Goal: Transaction & Acquisition: Purchase product/service

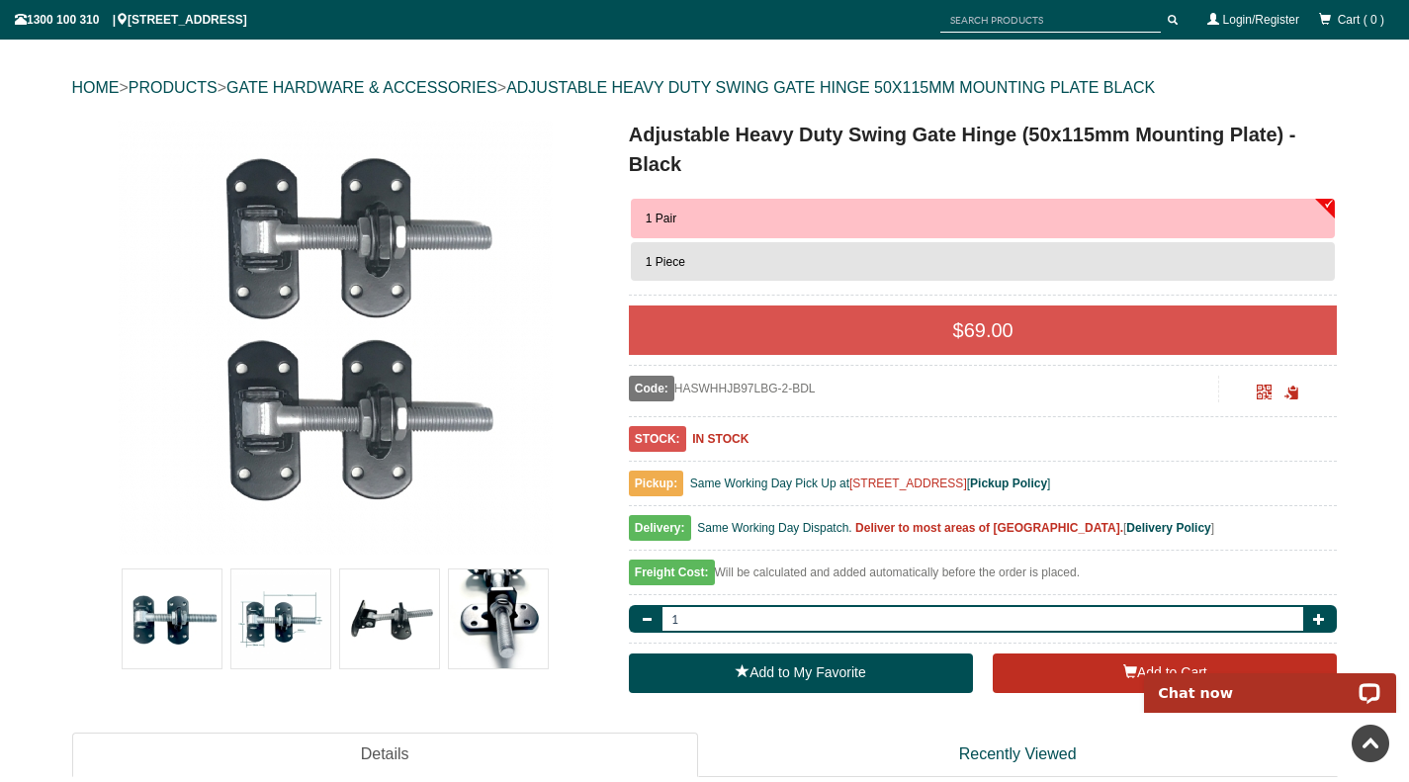
scroll to position [148, 0]
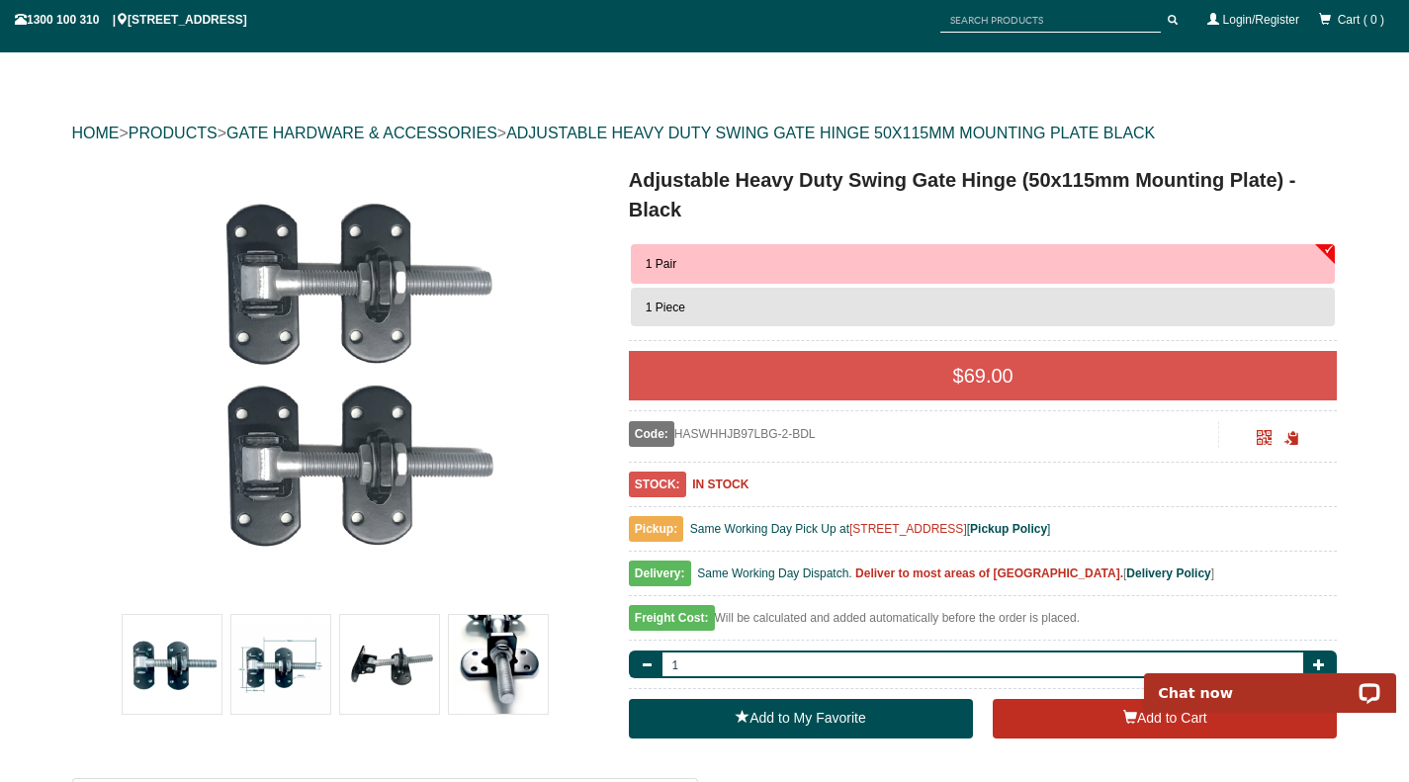
click at [687, 262] on button "1 Pair" at bounding box center [983, 264] width 705 height 40
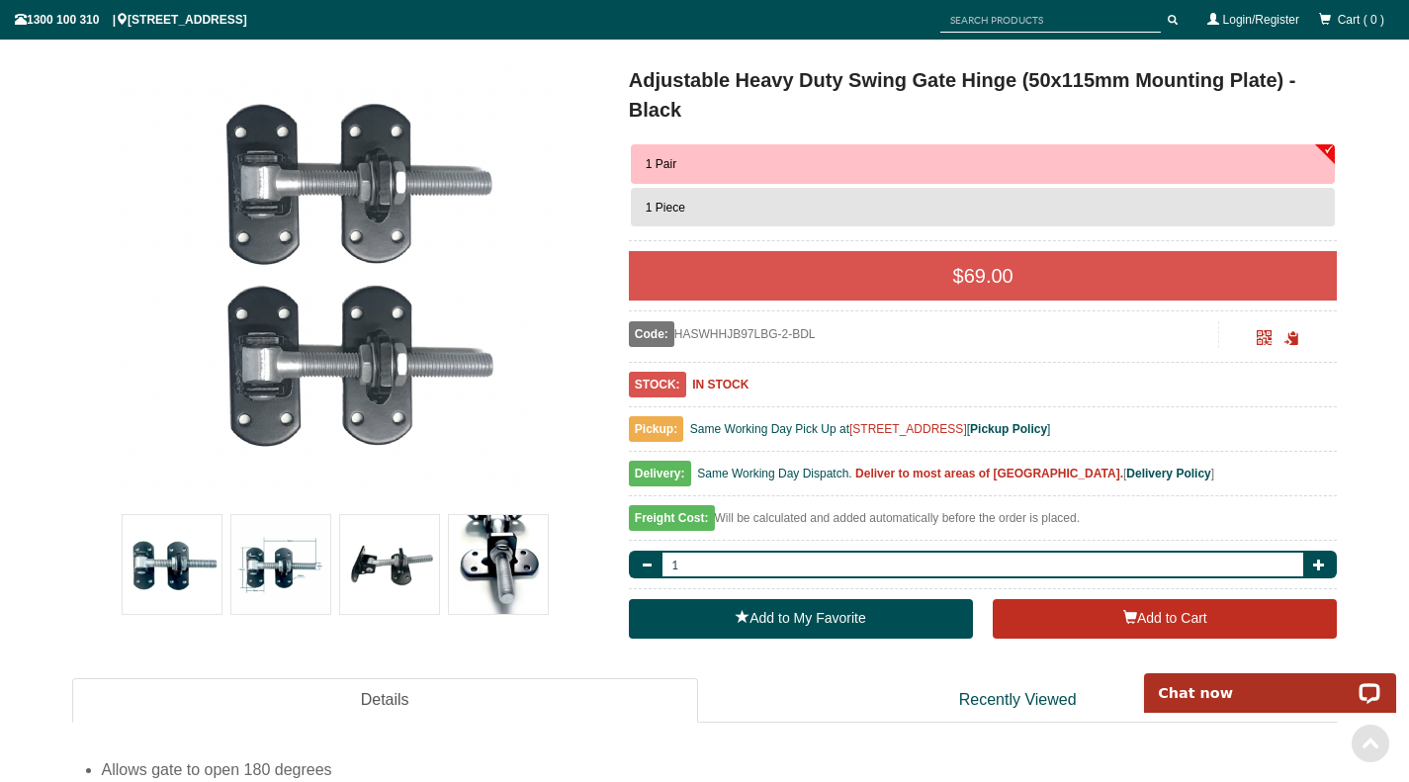
scroll to position [247, 0]
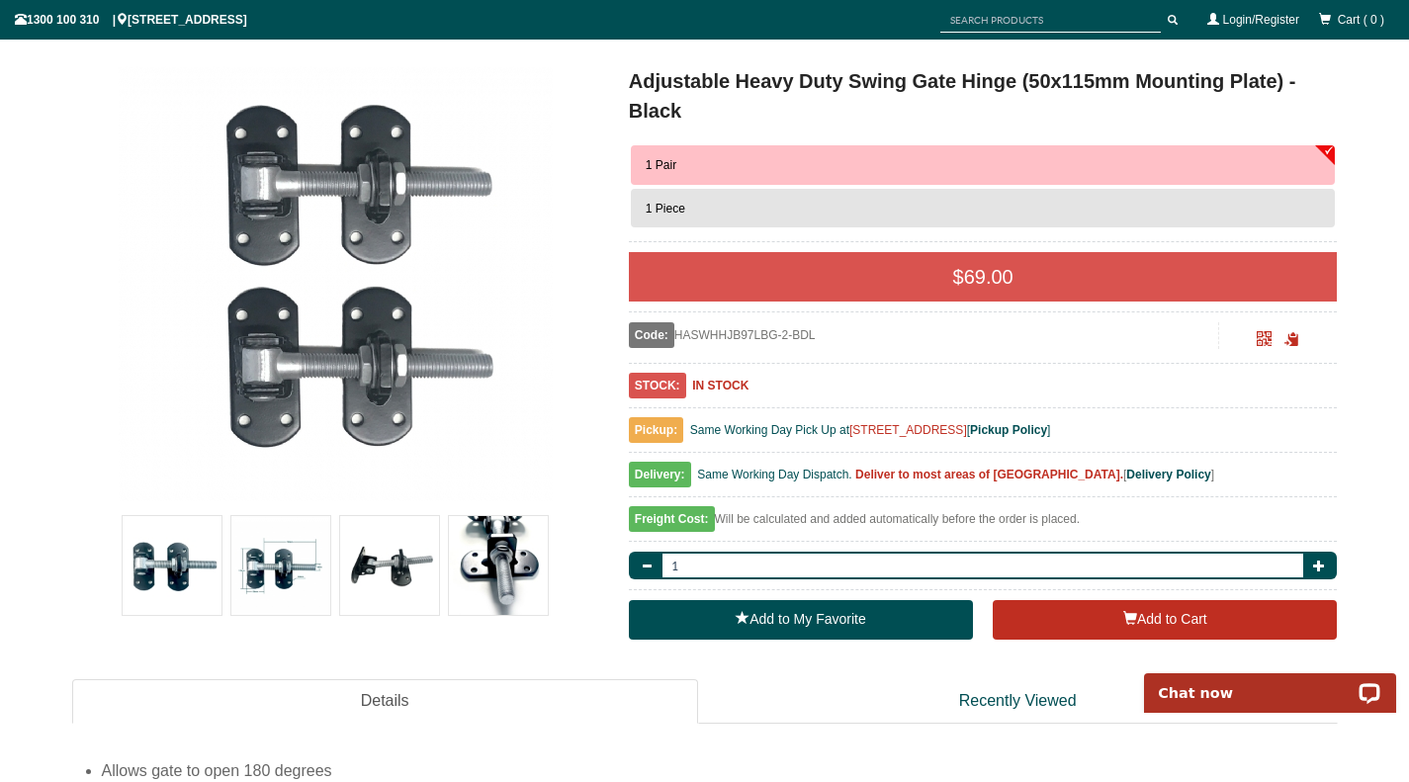
click at [377, 550] on img at bounding box center [389, 565] width 99 height 99
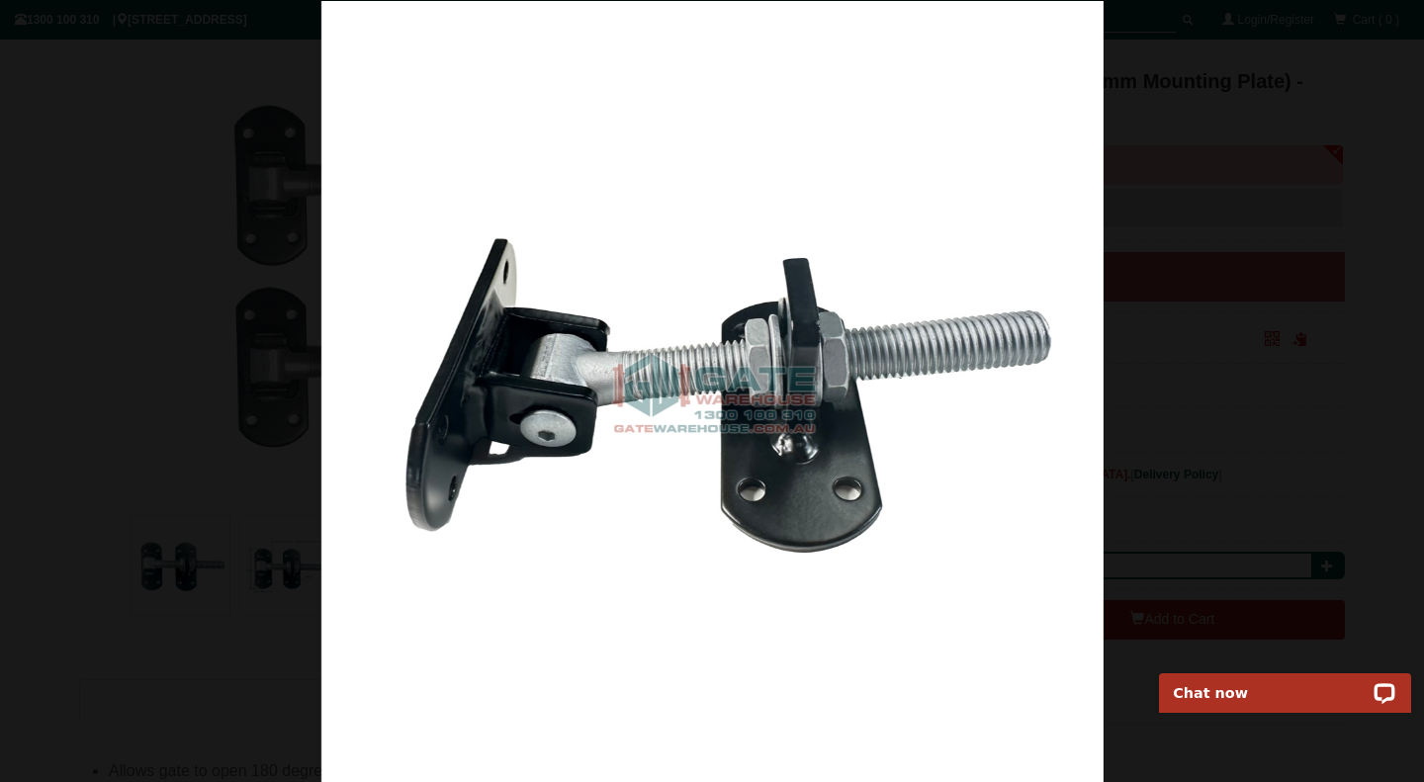
click at [1200, 232] on div at bounding box center [712, 392] width 1424 height 782
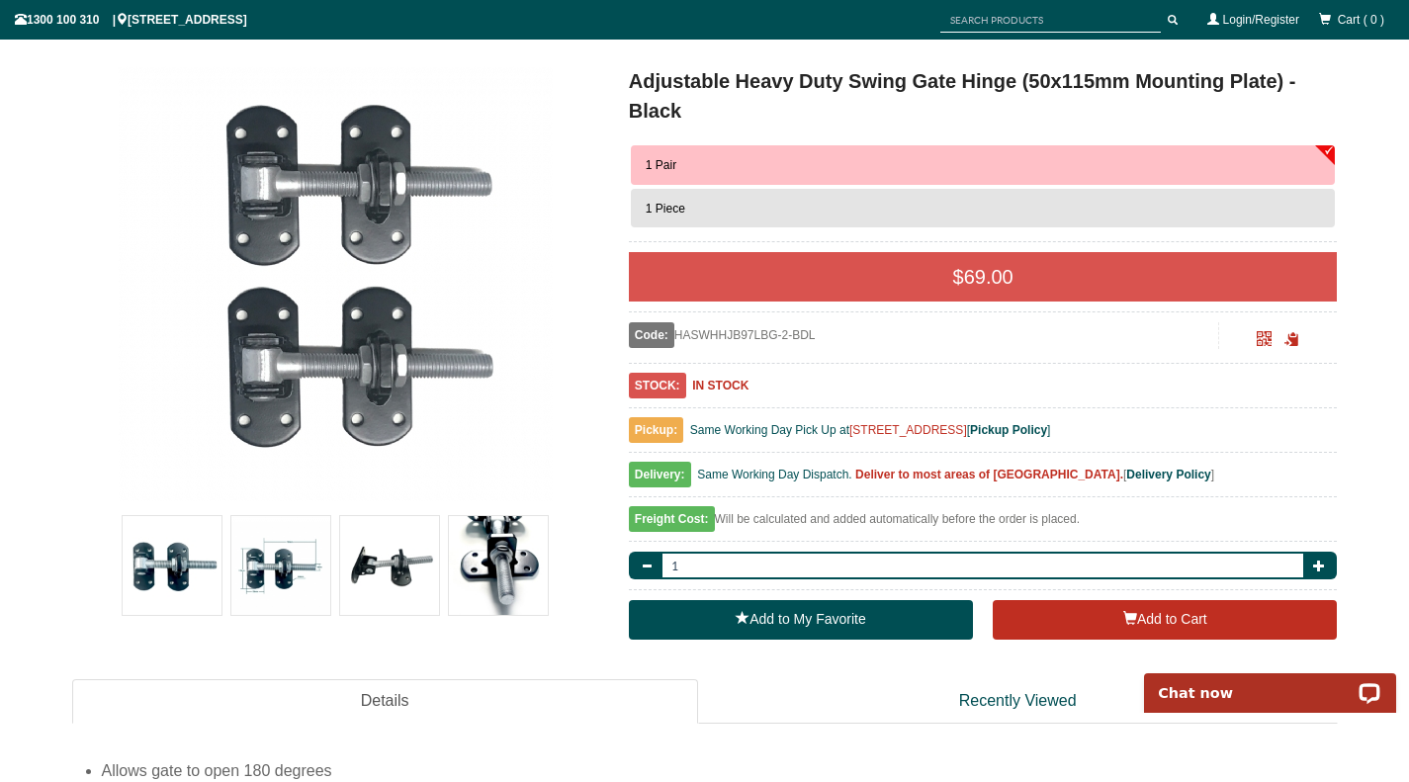
click at [471, 550] on img at bounding box center [498, 565] width 99 height 99
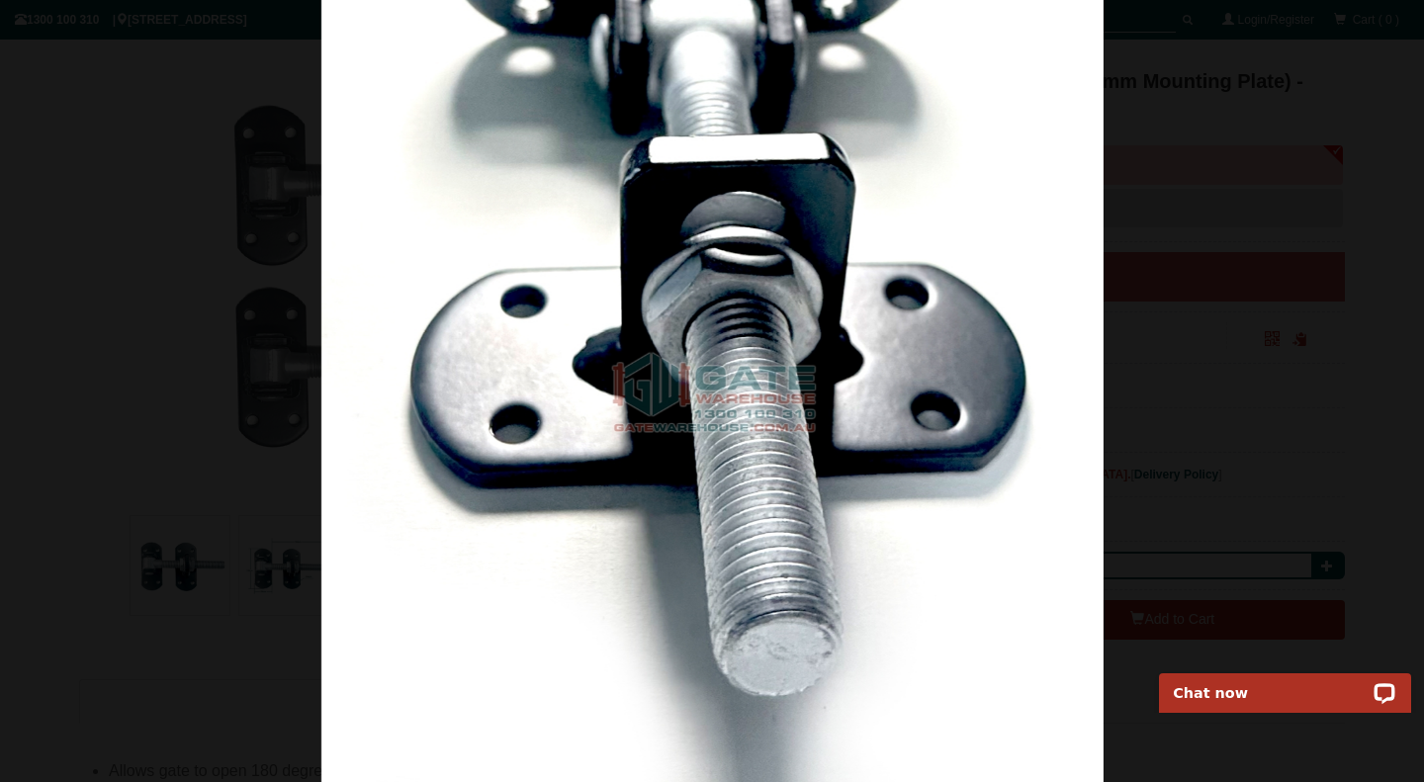
click at [1184, 429] on div at bounding box center [712, 391] width 1424 height 782
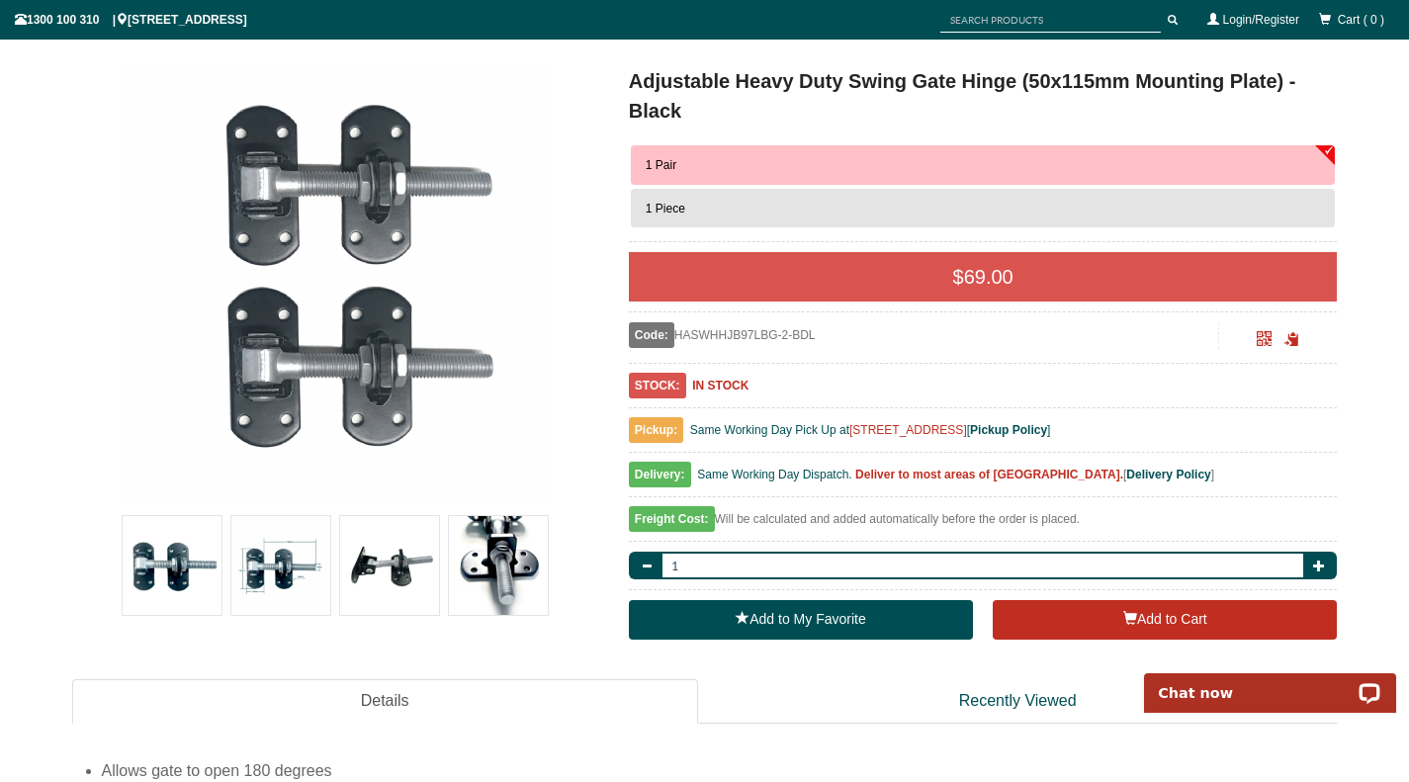
click at [172, 575] on img at bounding box center [172, 565] width 99 height 99
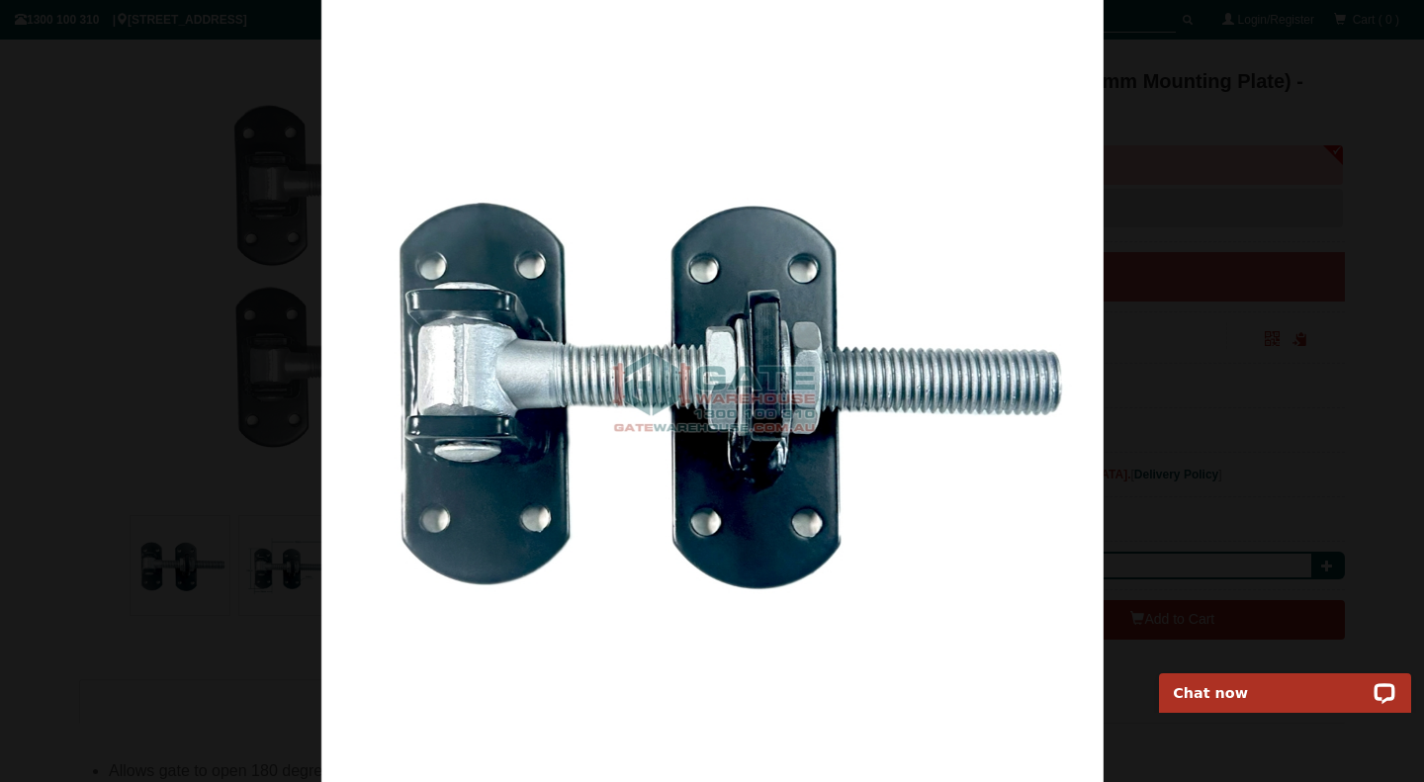
click at [174, 443] on div at bounding box center [712, 391] width 1424 height 782
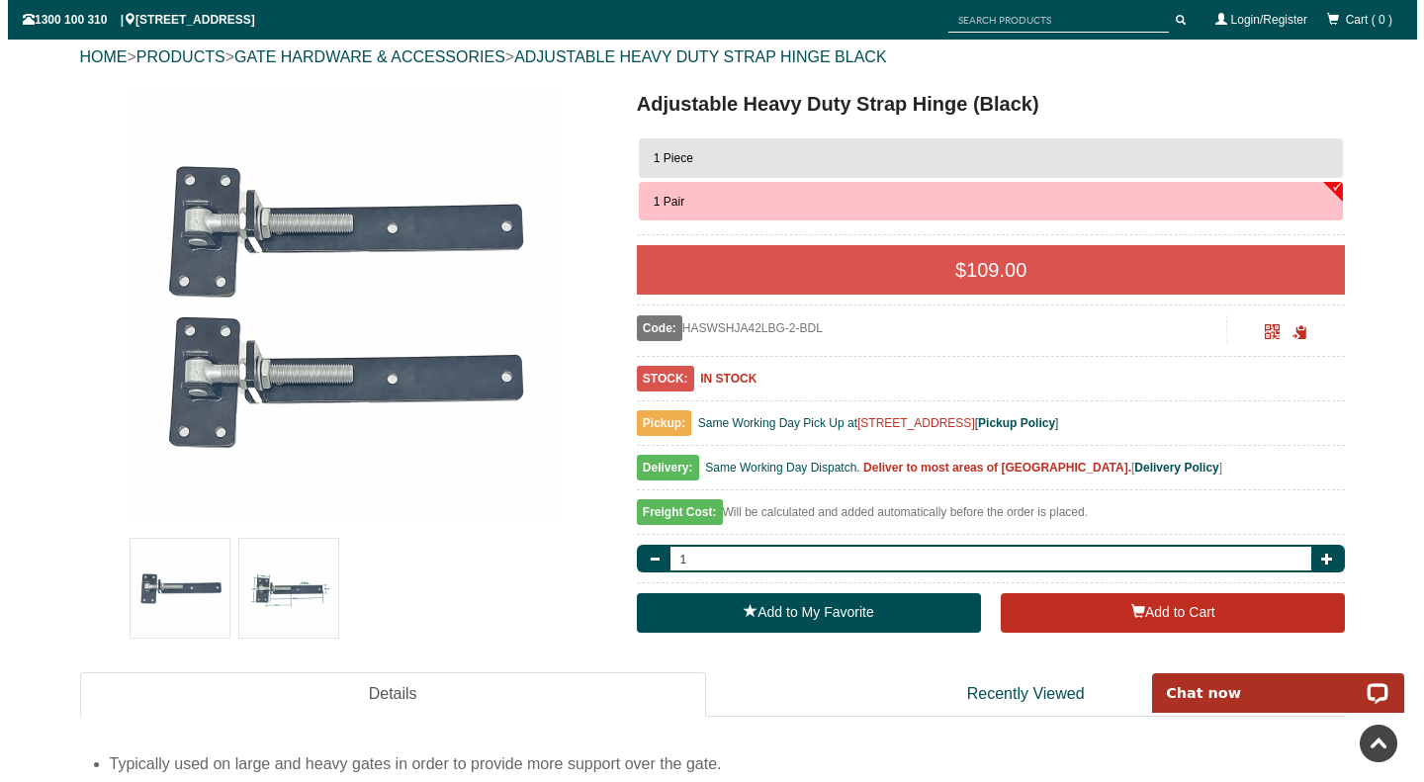
scroll to position [198, 0]
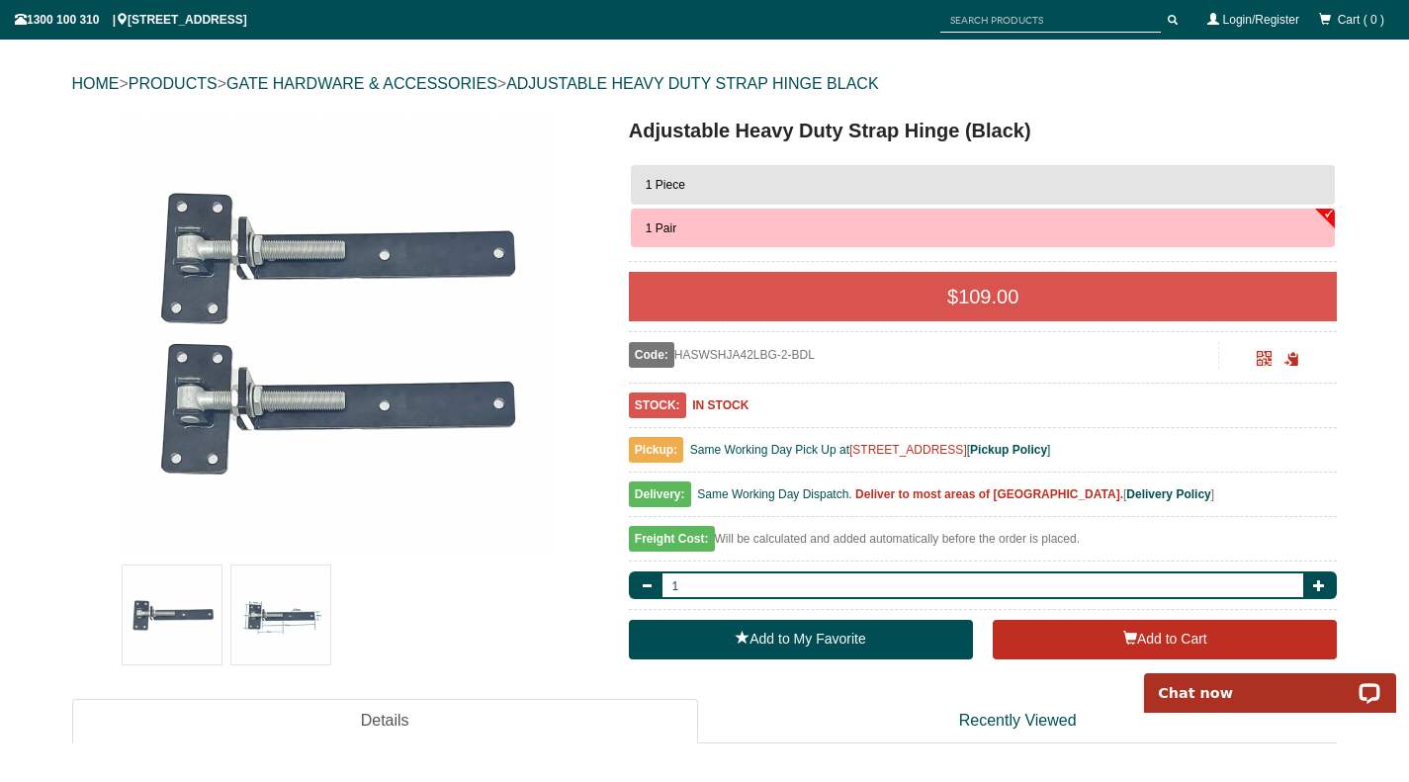
click at [276, 612] on img at bounding box center [280, 615] width 99 height 99
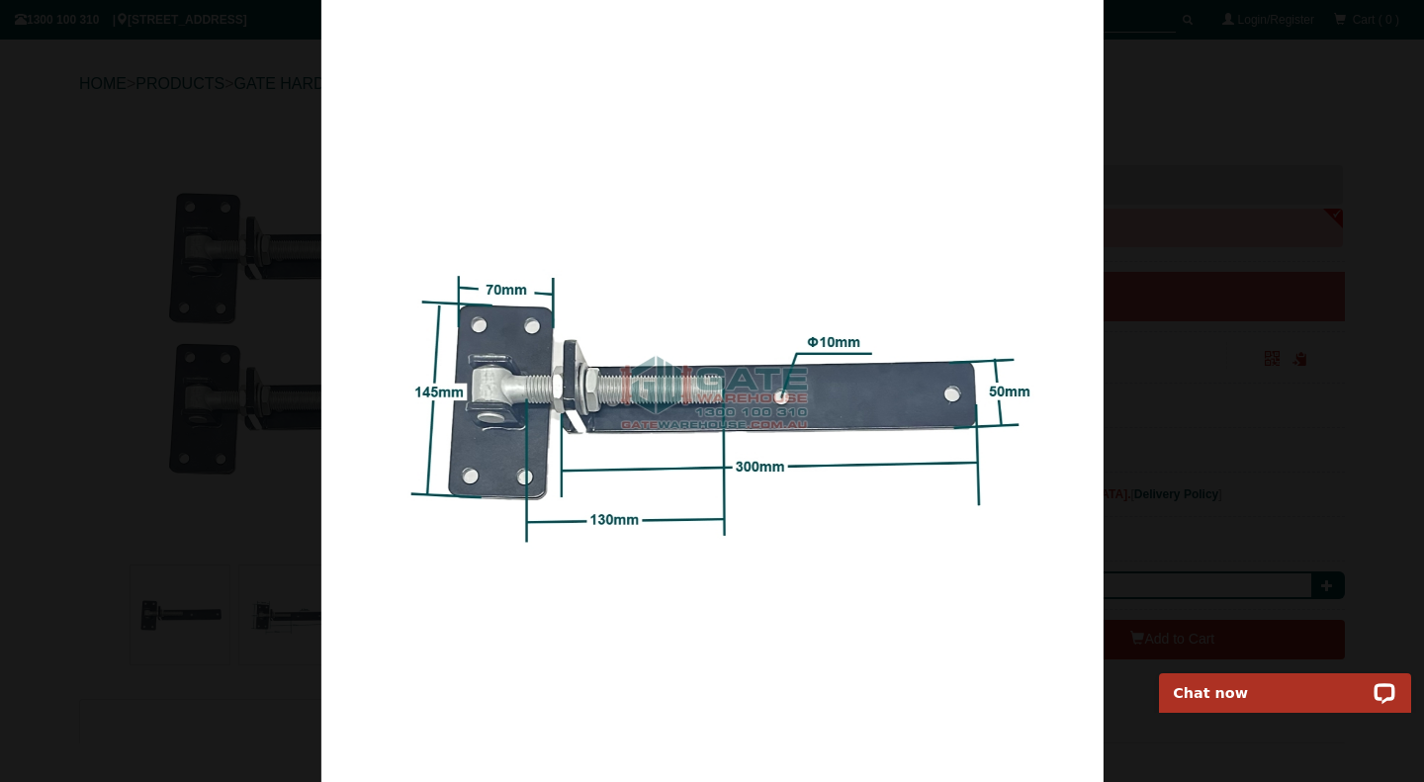
click at [1280, 266] on div at bounding box center [712, 391] width 1424 height 782
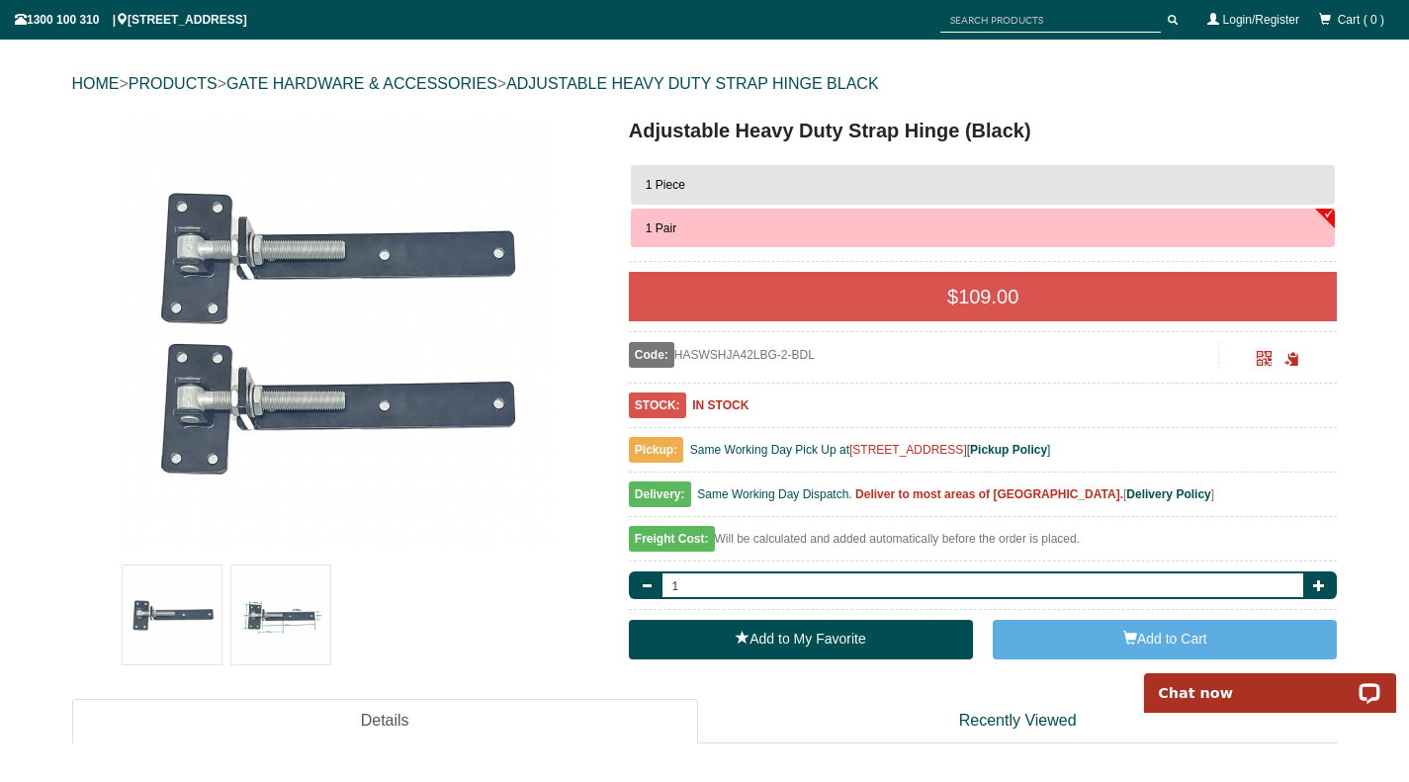
click at [1107, 631] on button "Add to Cart" at bounding box center [1165, 640] width 344 height 40
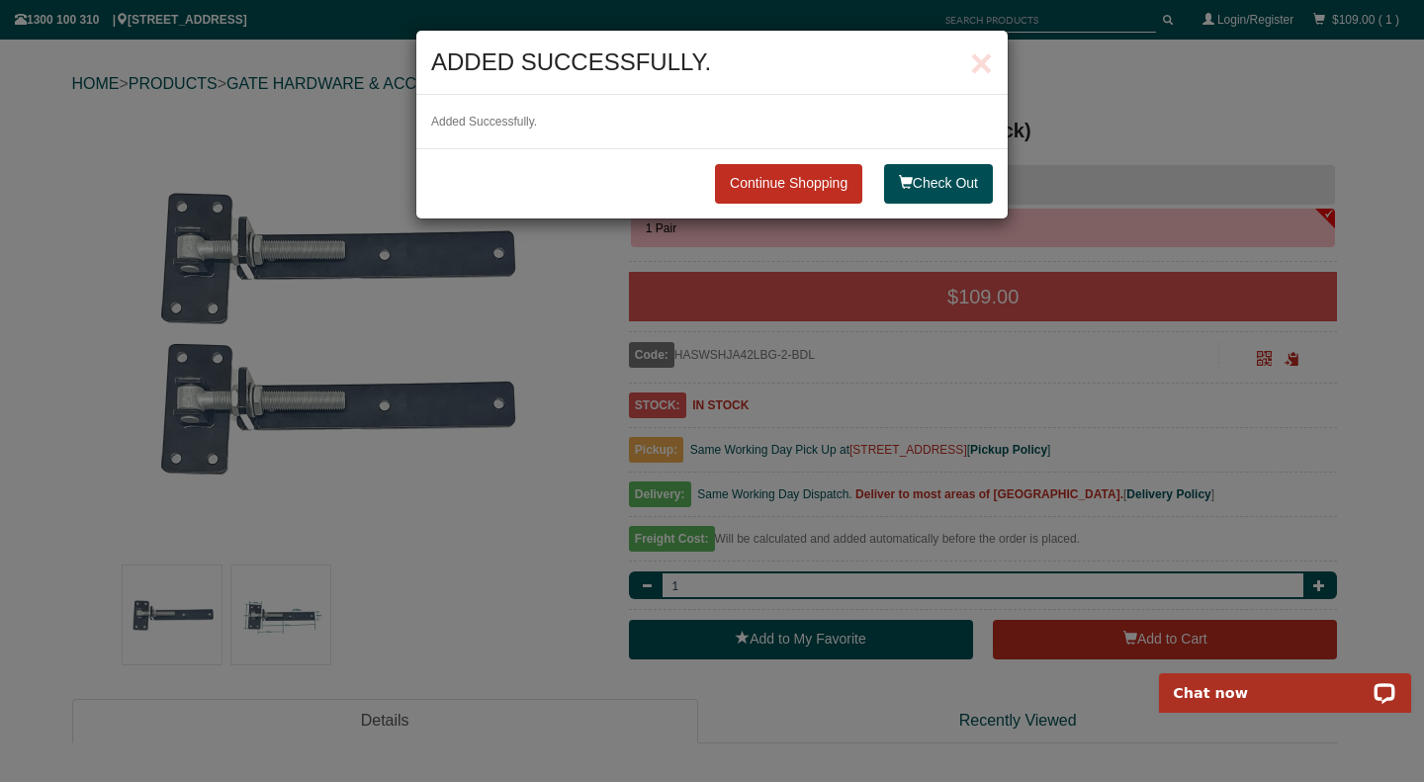
click at [920, 184] on button "Check Out" at bounding box center [938, 184] width 109 height 40
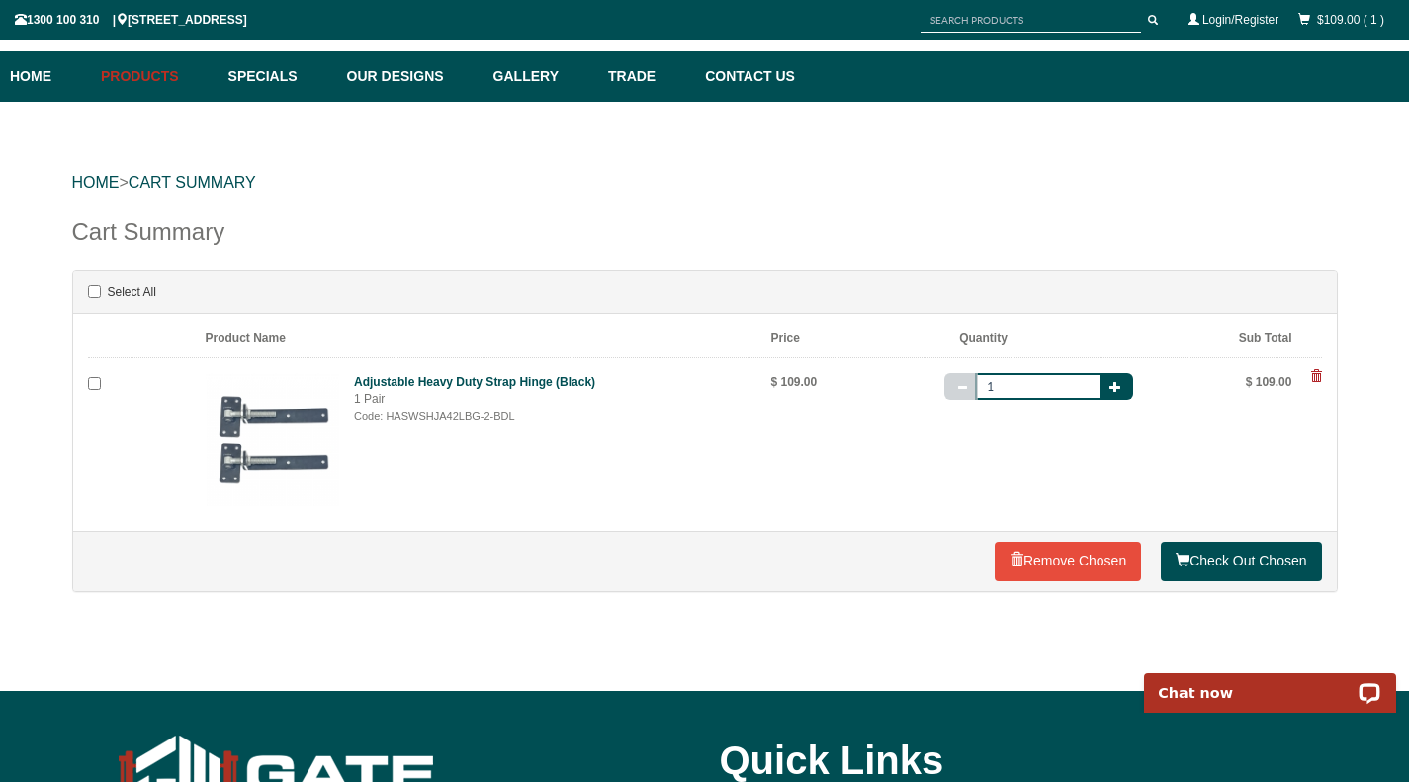
click at [1230, 559] on link "Check Out Chosen" at bounding box center [1241, 562] width 160 height 40
